Goal: Use online tool/utility: Utilize a website feature to perform a specific function

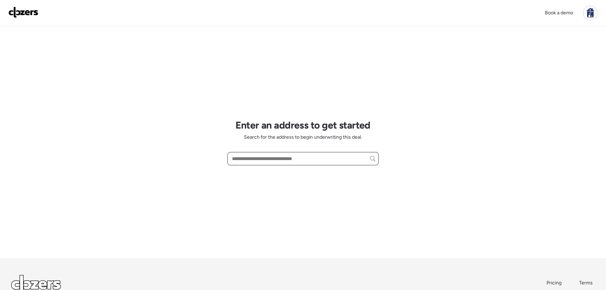
click at [267, 161] on input "text" at bounding box center [303, 159] width 145 height 10
click at [308, 162] on input "text" at bounding box center [303, 159] width 145 height 10
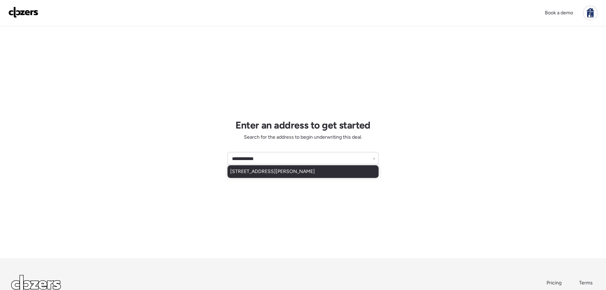
click at [304, 170] on span "1457 Sproule Ave, Saint Louis, MO, 63139" at bounding box center [272, 171] width 85 height 7
type input "**********"
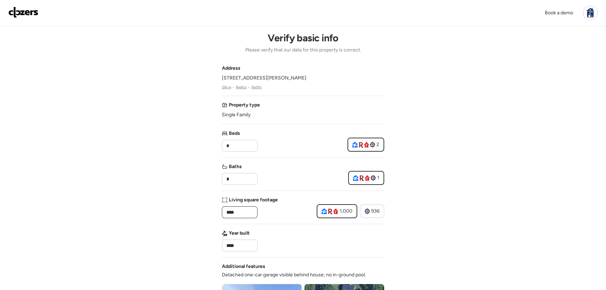
click at [236, 208] on input "****" at bounding box center [239, 212] width 29 height 10
type input "***"
click at [266, 217] on div "Living square footage ***" at bounding box center [250, 207] width 56 height 22
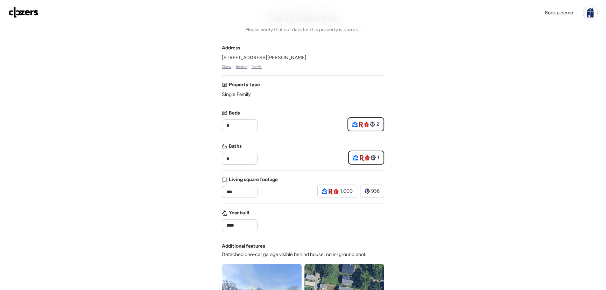
scroll to position [63, 0]
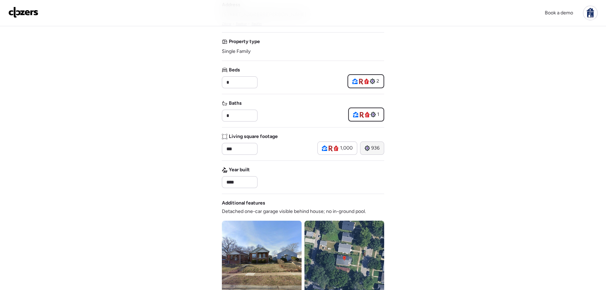
click at [370, 148] on icon at bounding box center [367, 148] width 5 height 6
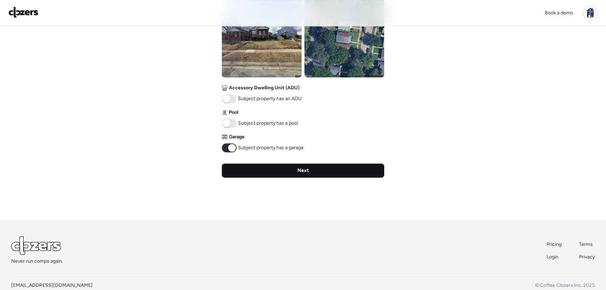
click at [290, 168] on div "Next" at bounding box center [303, 170] width 162 height 14
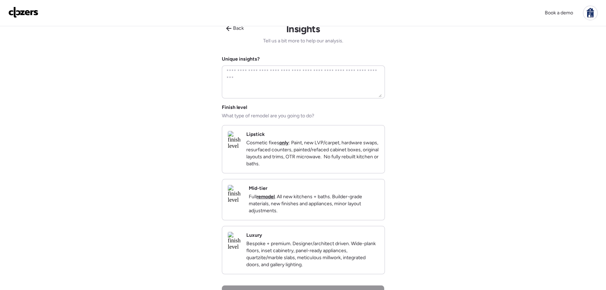
scroll to position [0, 0]
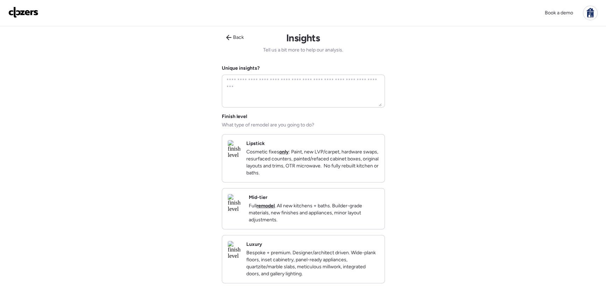
click at [289, 155] on p "Cosmetic fixes only : Paint, new LVP/carpet, hardware swaps, resurfaced counter…" at bounding box center [312, 162] width 133 height 28
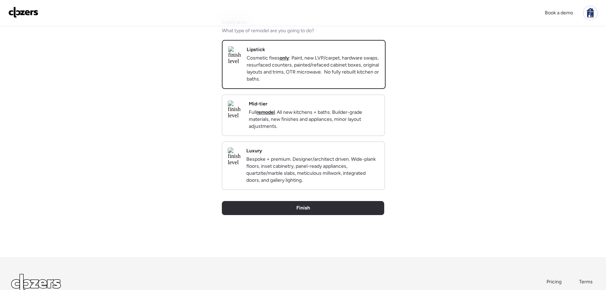
scroll to position [127, 0]
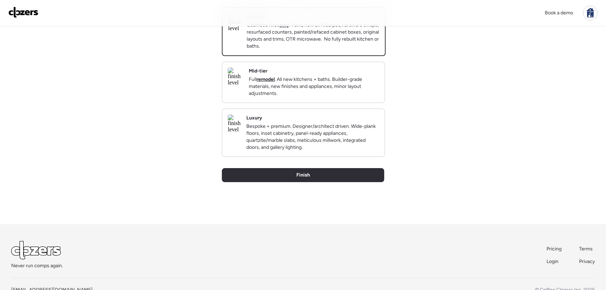
click at [297, 87] on p "Full remodel . All new kitchens + baths. Builder-grade materials, new finishes …" at bounding box center [314, 86] width 130 height 21
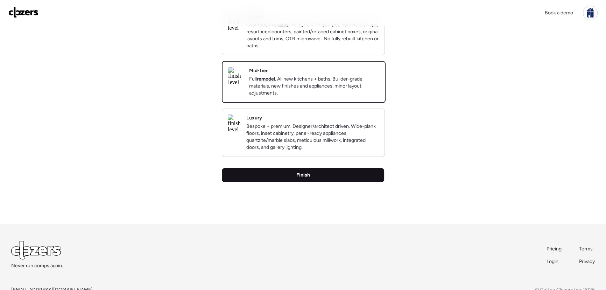
click at [292, 182] on div "Finish" at bounding box center [303, 175] width 162 height 14
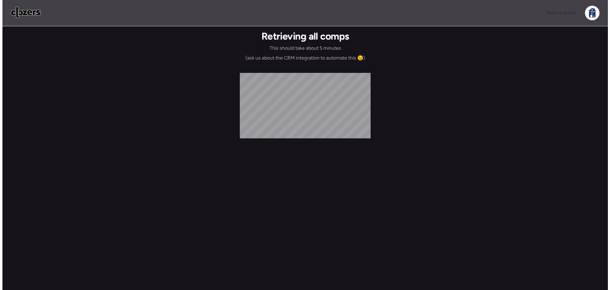
scroll to position [0, 0]
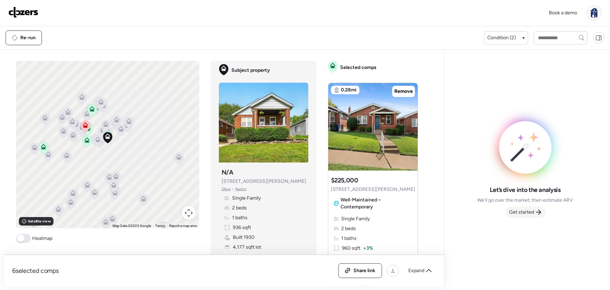
click at [521, 211] on span "Get started" at bounding box center [522, 212] width 25 height 7
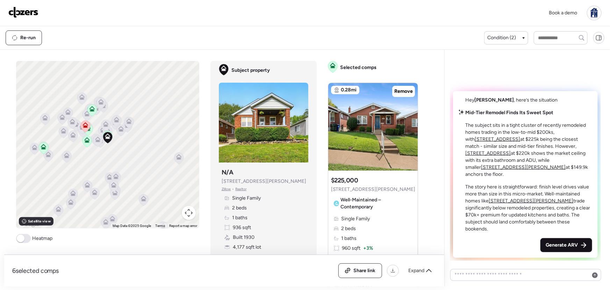
click at [562, 240] on div "Generate ARV" at bounding box center [567, 245] width 52 height 14
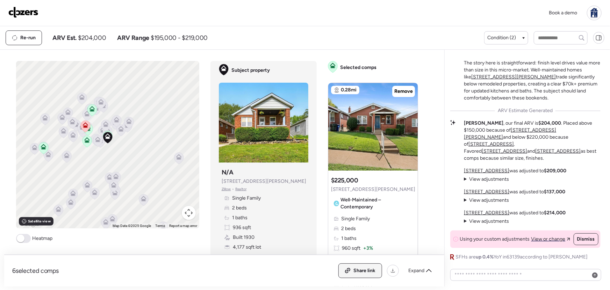
click at [357, 267] on span "Share link" at bounding box center [365, 270] width 22 height 7
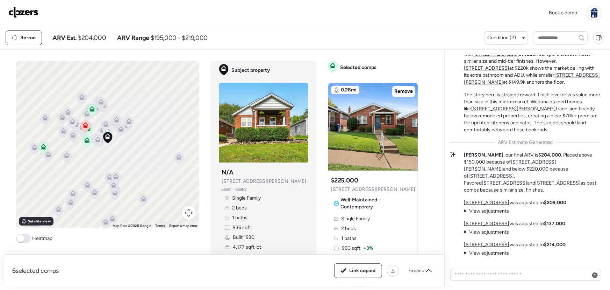
scroll to position [-49, 0]
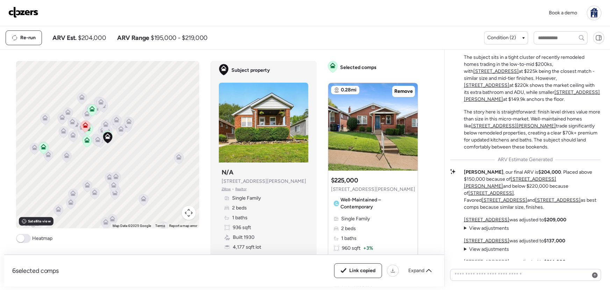
click at [477, 74] on u "1134 Childress Ave" at bounding box center [496, 71] width 45 height 6
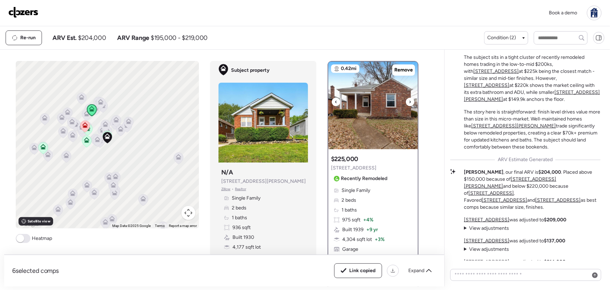
click at [410, 101] on icon at bounding box center [410, 101] width 1 height 2
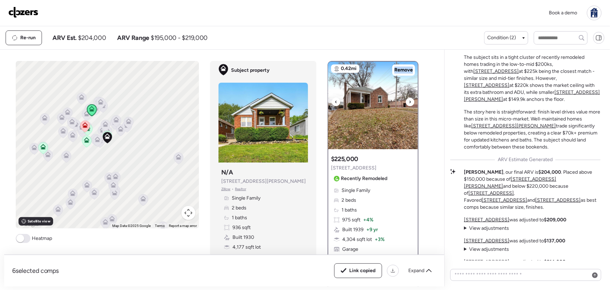
click at [410, 101] on icon at bounding box center [410, 101] width 1 height 2
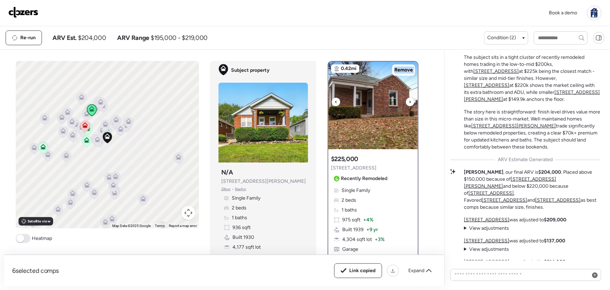
click at [410, 101] on icon at bounding box center [410, 101] width 1 height 2
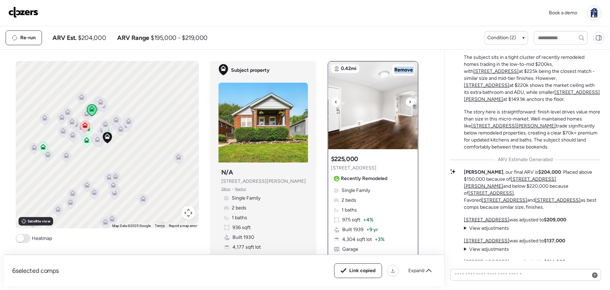
click at [410, 101] on icon at bounding box center [410, 101] width 1 height 2
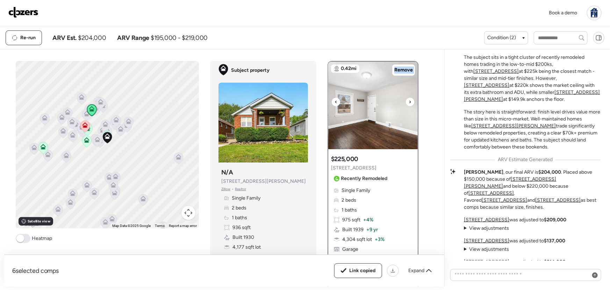
click at [410, 101] on icon at bounding box center [410, 101] width 1 height 2
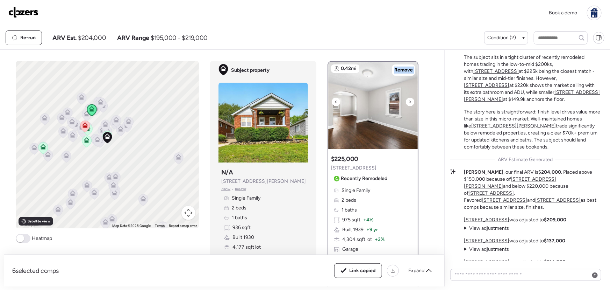
click at [410, 101] on icon at bounding box center [410, 101] width 1 height 2
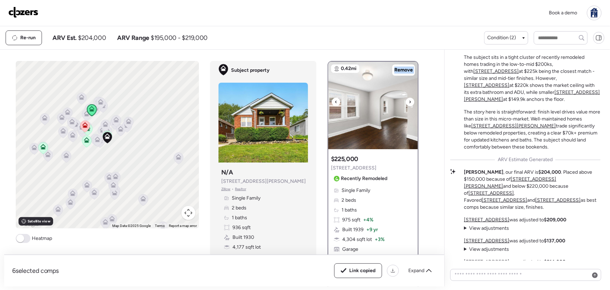
click at [410, 101] on icon at bounding box center [410, 101] width 1 height 2
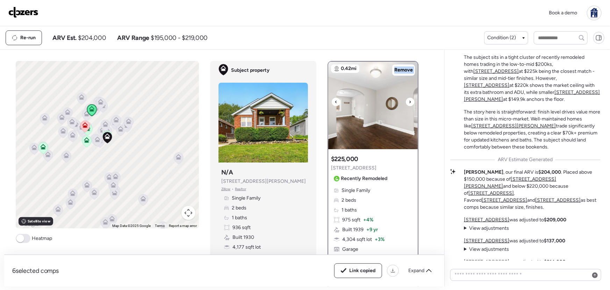
click at [410, 101] on icon at bounding box center [410, 101] width 1 height 2
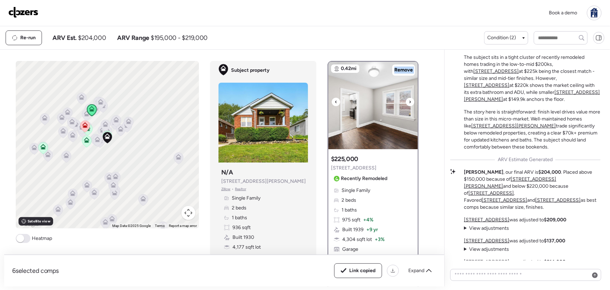
click at [410, 101] on icon at bounding box center [410, 101] width 1 height 2
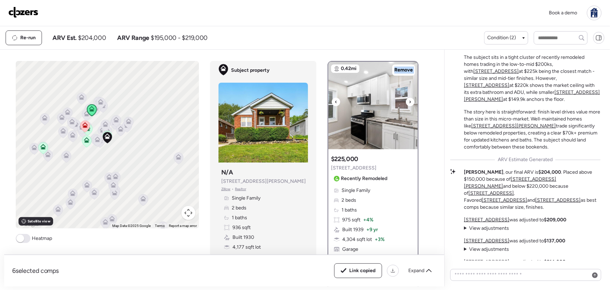
click at [410, 101] on icon at bounding box center [410, 101] width 1 height 2
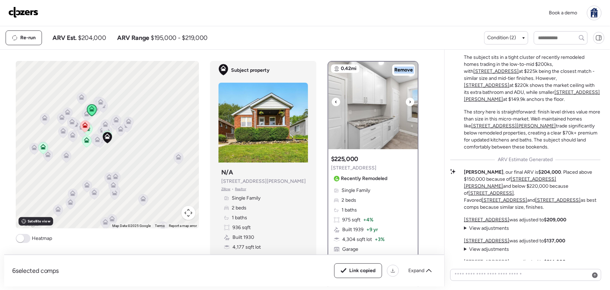
click at [410, 101] on icon at bounding box center [410, 101] width 1 height 2
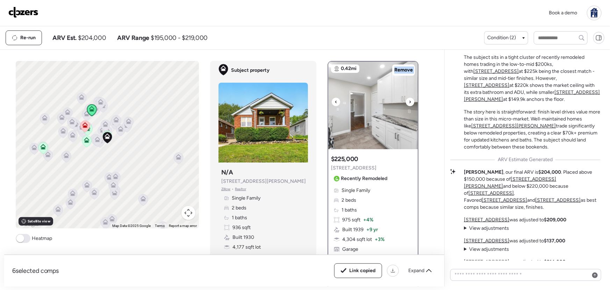
click at [410, 101] on icon at bounding box center [410, 101] width 1 height 2
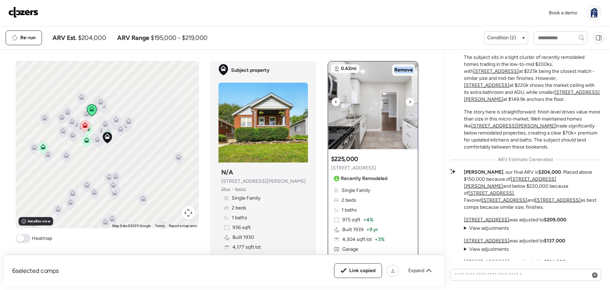
click at [410, 101] on icon at bounding box center [410, 101] width 1 height 2
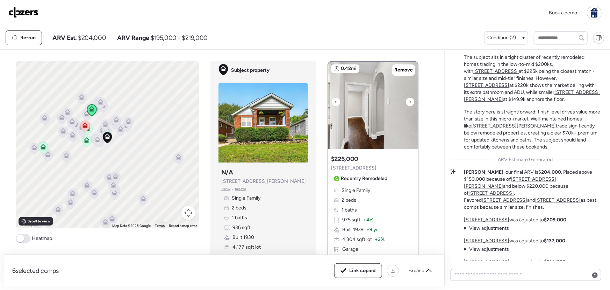
click at [410, 101] on icon at bounding box center [410, 101] width 1 height 2
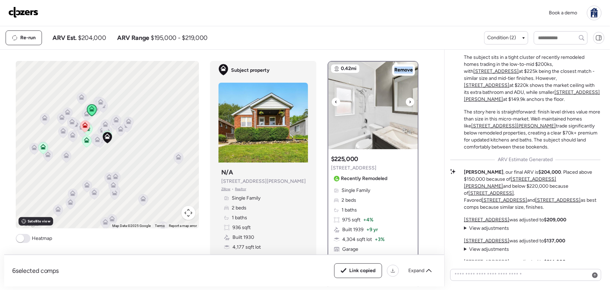
click at [410, 101] on icon at bounding box center [410, 101] width 1 height 2
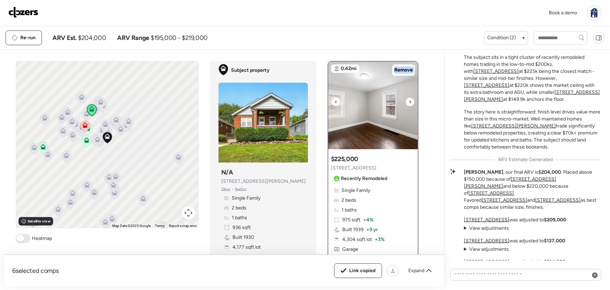
click at [410, 101] on icon at bounding box center [410, 101] width 1 height 2
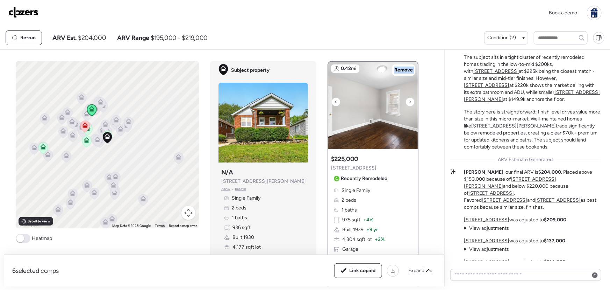
click at [410, 101] on icon at bounding box center [410, 101] width 1 height 2
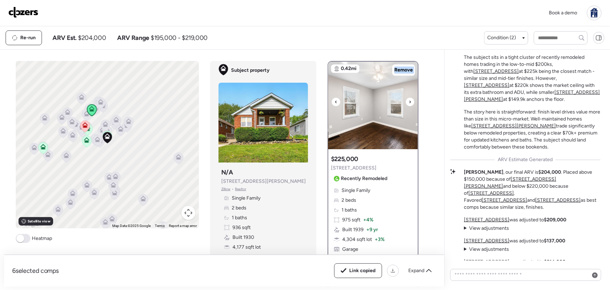
click at [410, 101] on icon at bounding box center [410, 101] width 1 height 2
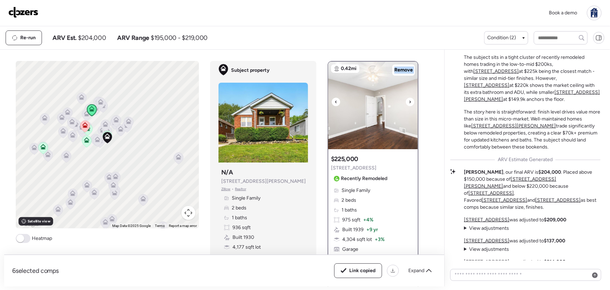
click at [410, 101] on icon at bounding box center [410, 101] width 1 height 2
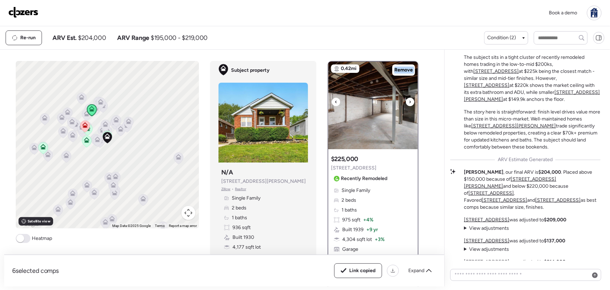
click at [410, 101] on icon at bounding box center [410, 101] width 1 height 2
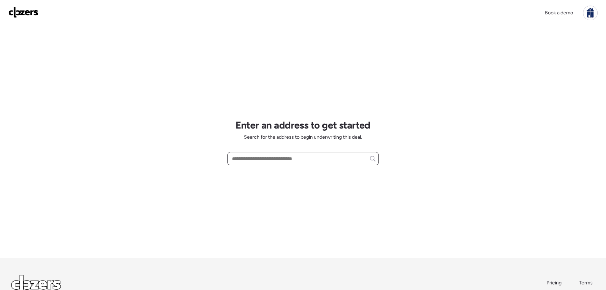
click at [283, 158] on input "text" at bounding box center [303, 159] width 145 height 10
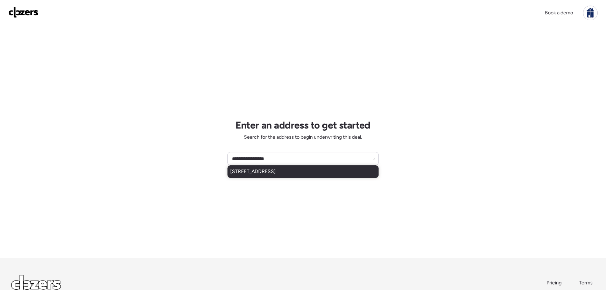
click at [276, 174] on span "[STREET_ADDRESS]" at bounding box center [252, 171] width 45 height 7
type input "**********"
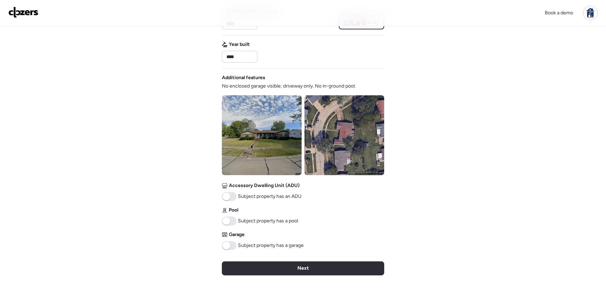
scroll to position [191, 0]
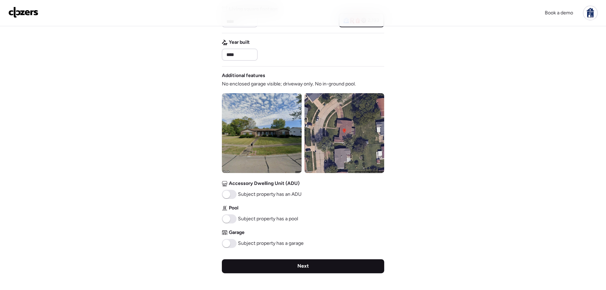
click at [304, 264] on span "Next" at bounding box center [303, 265] width 12 height 7
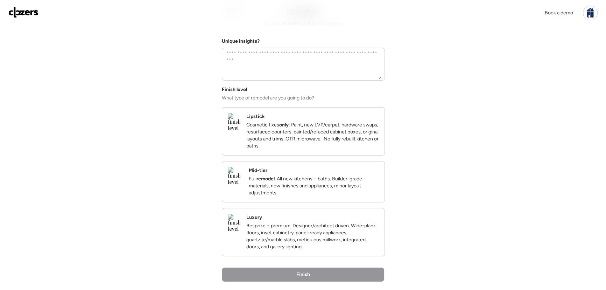
scroll to position [0, 0]
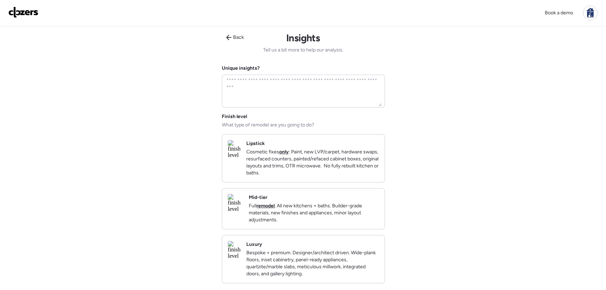
click at [243, 212] on img at bounding box center [235, 203] width 15 height 18
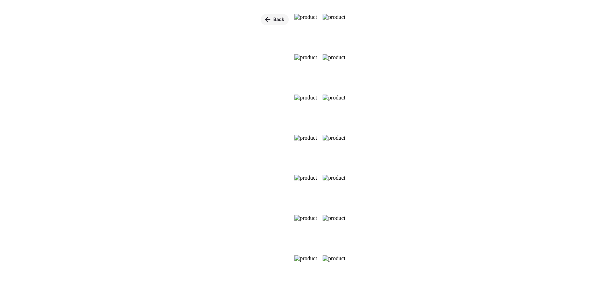
click at [273, 19] on span "Back" at bounding box center [278, 19] width 11 height 7
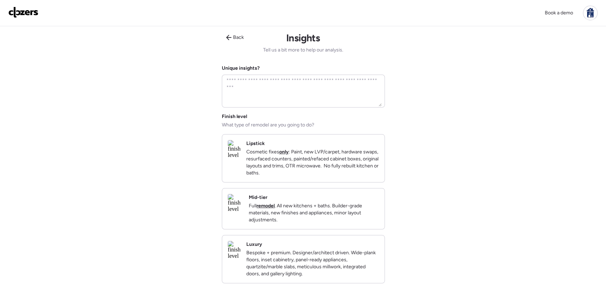
click at [319, 210] on p "Full remodel . All new kitchens + baths. Builder-grade materials, new finishes …" at bounding box center [314, 212] width 130 height 21
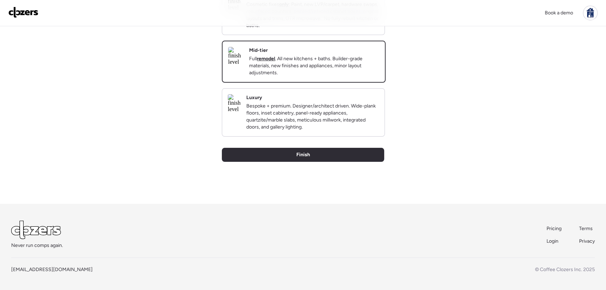
click at [317, 162] on div "Back Insights Tell us a bit more to help our analysis. Unique insights? Finish …" at bounding box center [303, 41] width 162 height 325
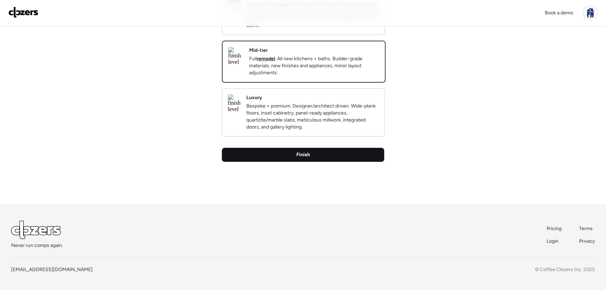
click at [304, 155] on span "Finish" at bounding box center [303, 154] width 14 height 7
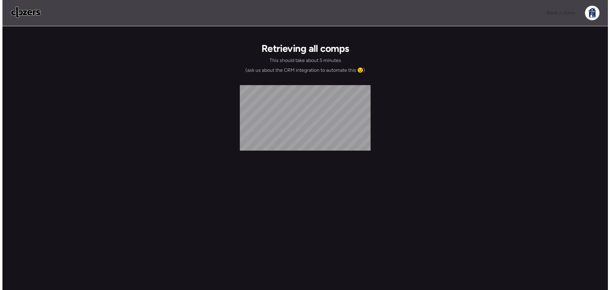
scroll to position [0, 0]
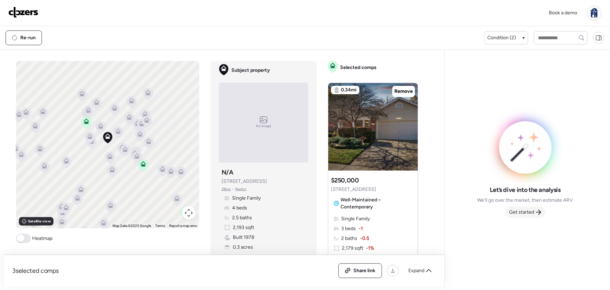
click at [532, 210] on span "Get started" at bounding box center [522, 212] width 25 height 7
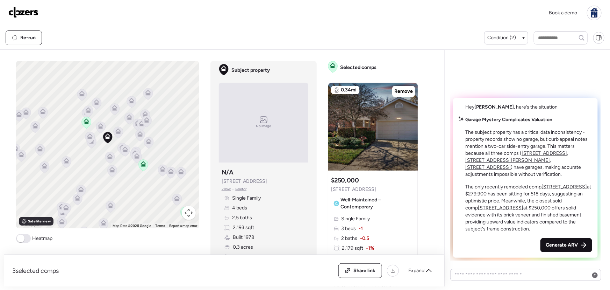
click at [559, 242] on span "Generate ARV" at bounding box center [562, 244] width 32 height 7
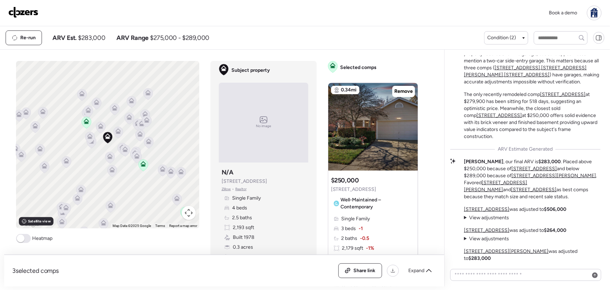
scroll to position [-49, 0]
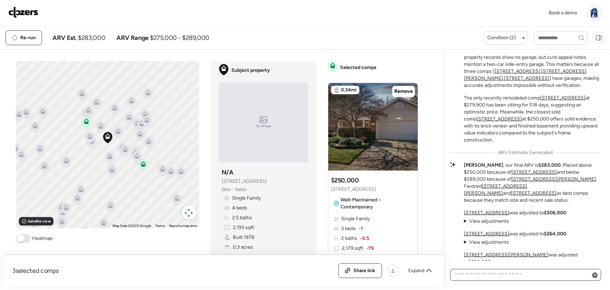
click at [490, 274] on textarea at bounding box center [526, 275] width 145 height 10
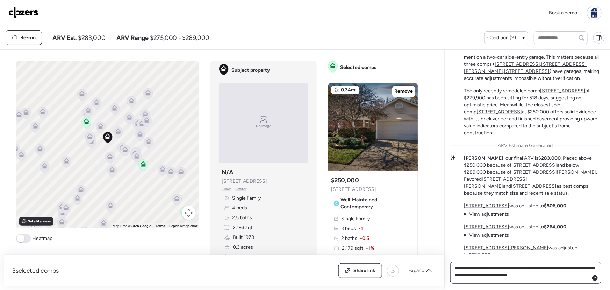
type textarea "**********"
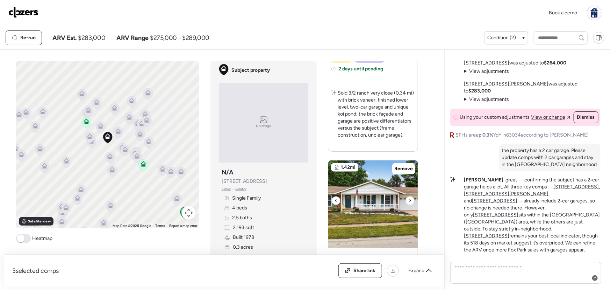
scroll to position [318, 0]
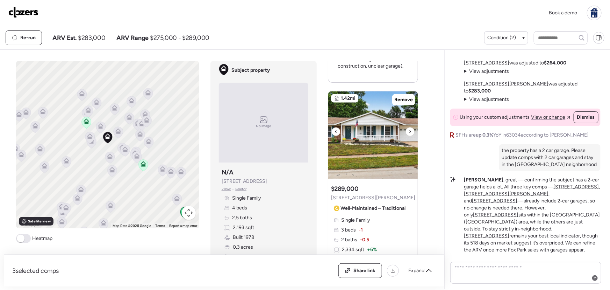
click at [406, 130] on div at bounding box center [410, 131] width 8 height 8
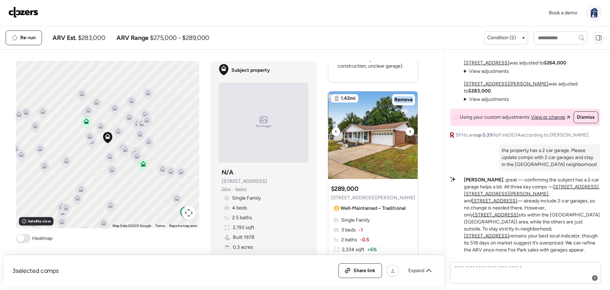
click at [406, 130] on div at bounding box center [410, 131] width 8 height 8
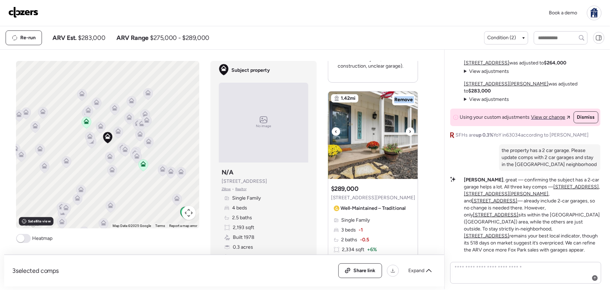
click at [406, 130] on div at bounding box center [410, 131] width 8 height 8
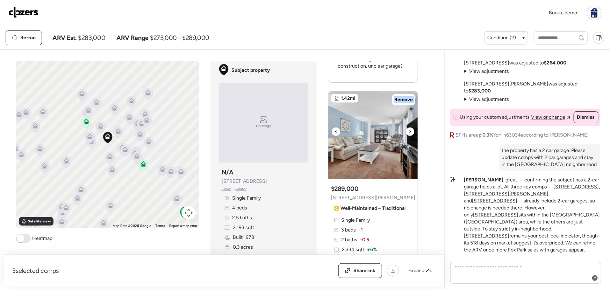
click at [406, 130] on div at bounding box center [410, 131] width 8 height 8
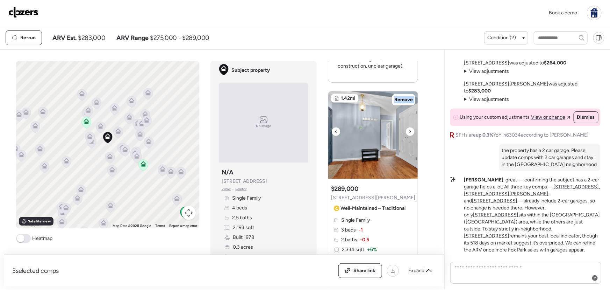
click at [406, 130] on div at bounding box center [410, 131] width 8 height 8
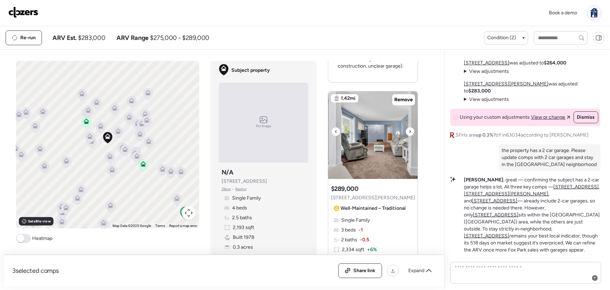
click at [406, 130] on div at bounding box center [410, 131] width 8 height 8
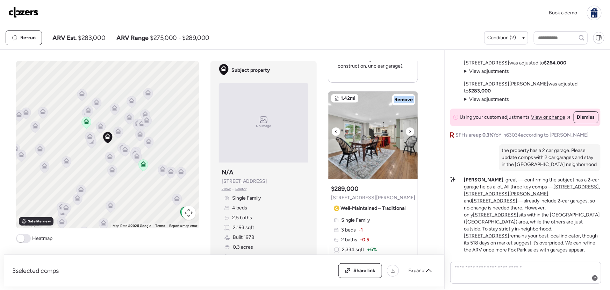
click at [406, 130] on div at bounding box center [410, 131] width 8 height 8
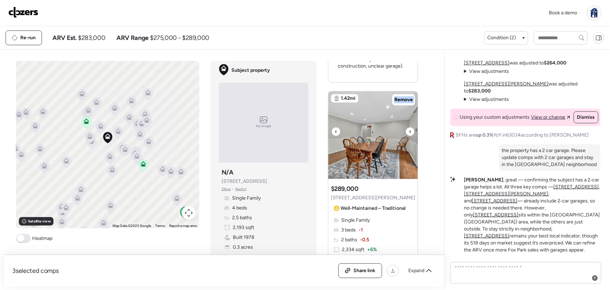
click at [406, 130] on div at bounding box center [410, 131] width 8 height 8
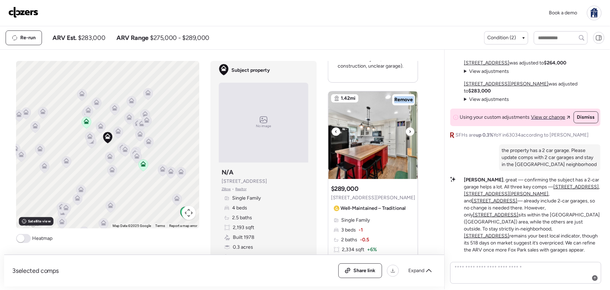
click at [406, 130] on div at bounding box center [410, 131] width 8 height 8
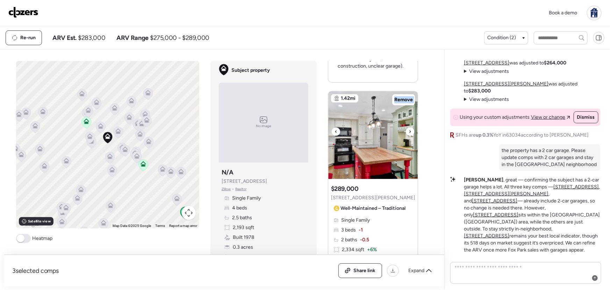
click at [406, 130] on div at bounding box center [410, 131] width 8 height 8
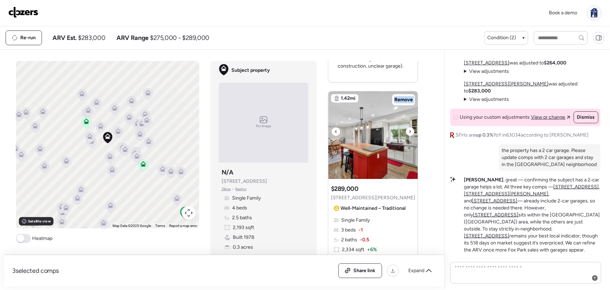
click at [406, 130] on div at bounding box center [410, 131] width 8 height 8
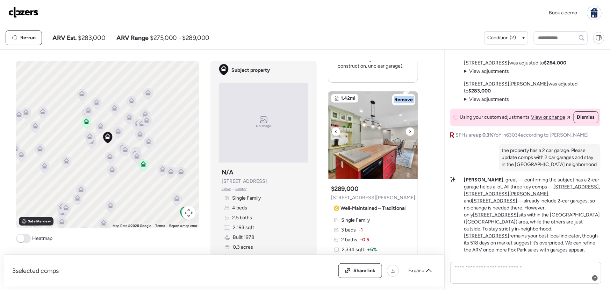
click at [406, 130] on div at bounding box center [410, 131] width 8 height 8
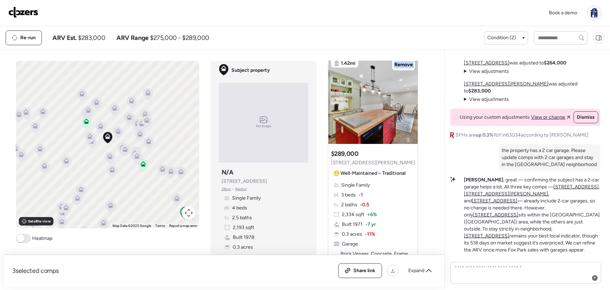
scroll to position [350, 0]
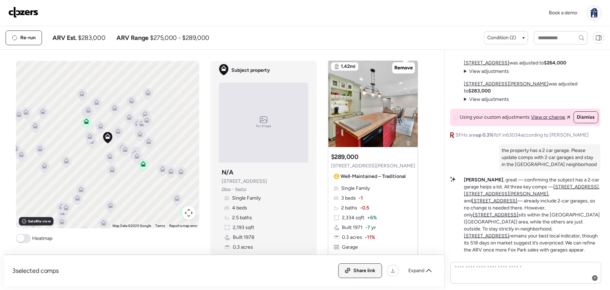
click at [354, 273] on span "Share link" at bounding box center [365, 270] width 22 height 7
